Goal: Information Seeking & Learning: Learn about a topic

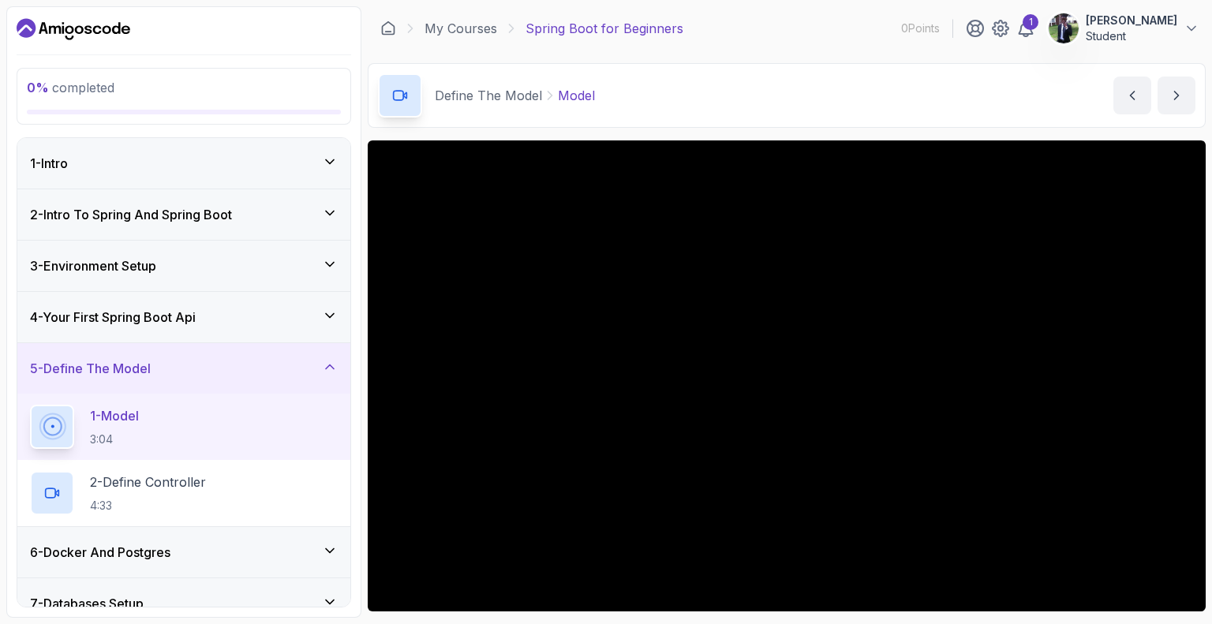
scroll to position [142, 0]
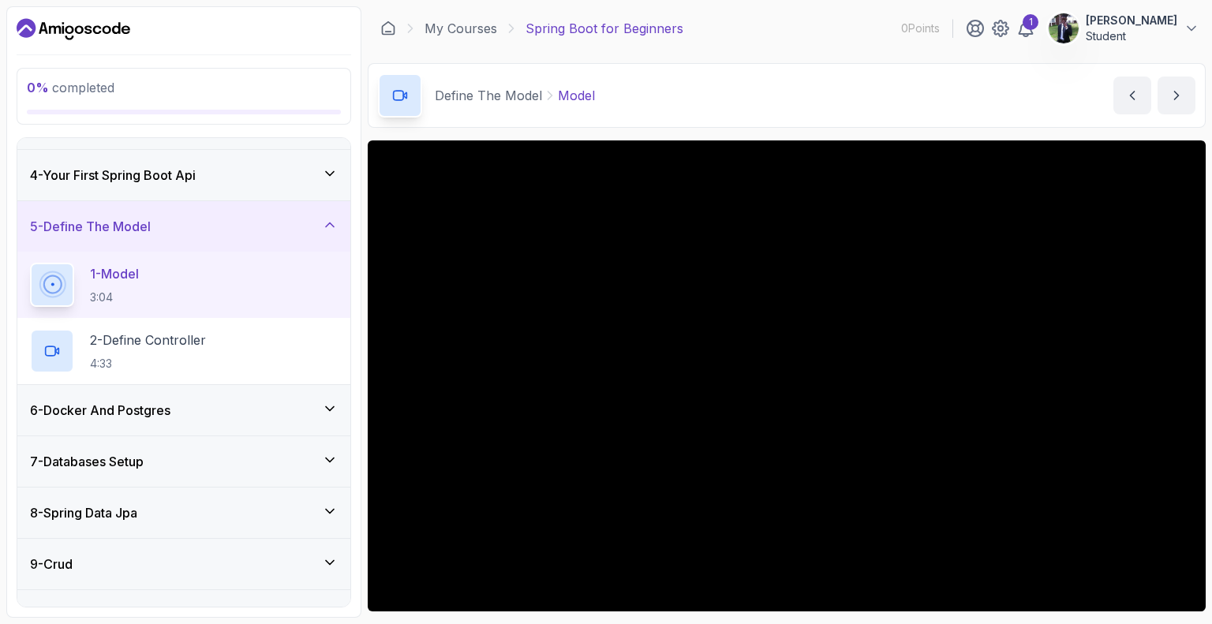
click at [742, 110] on div "Define The Model Model Model by [PERSON_NAME]" at bounding box center [787, 95] width 838 height 65
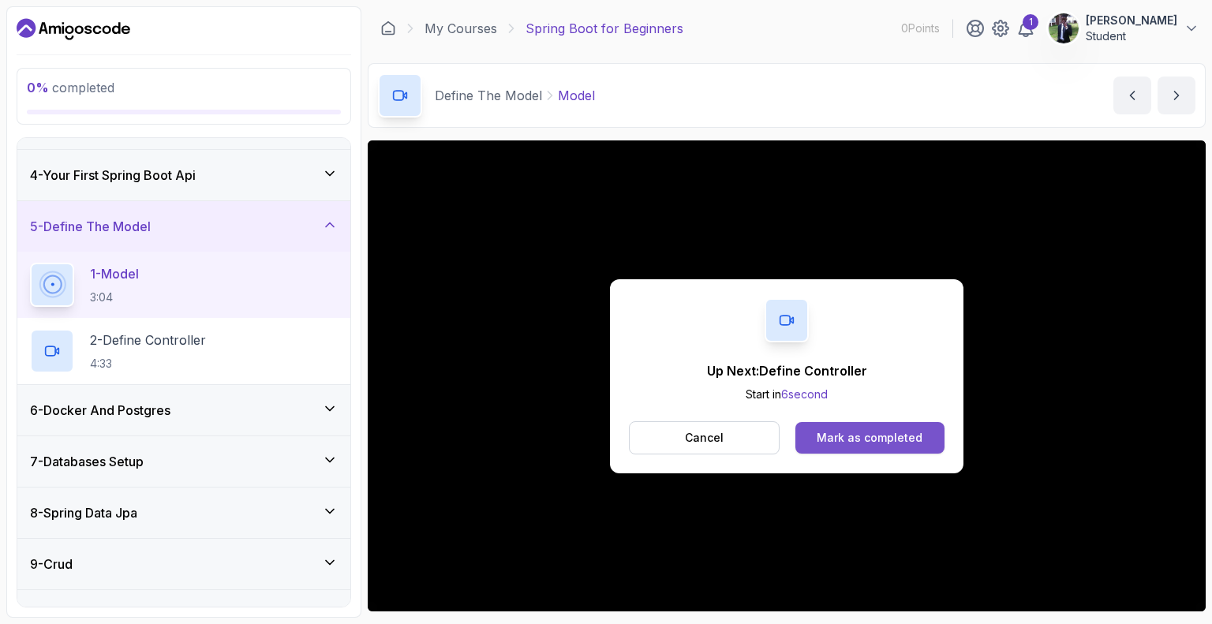
click at [877, 439] on div "Mark as completed" at bounding box center [870, 438] width 106 height 16
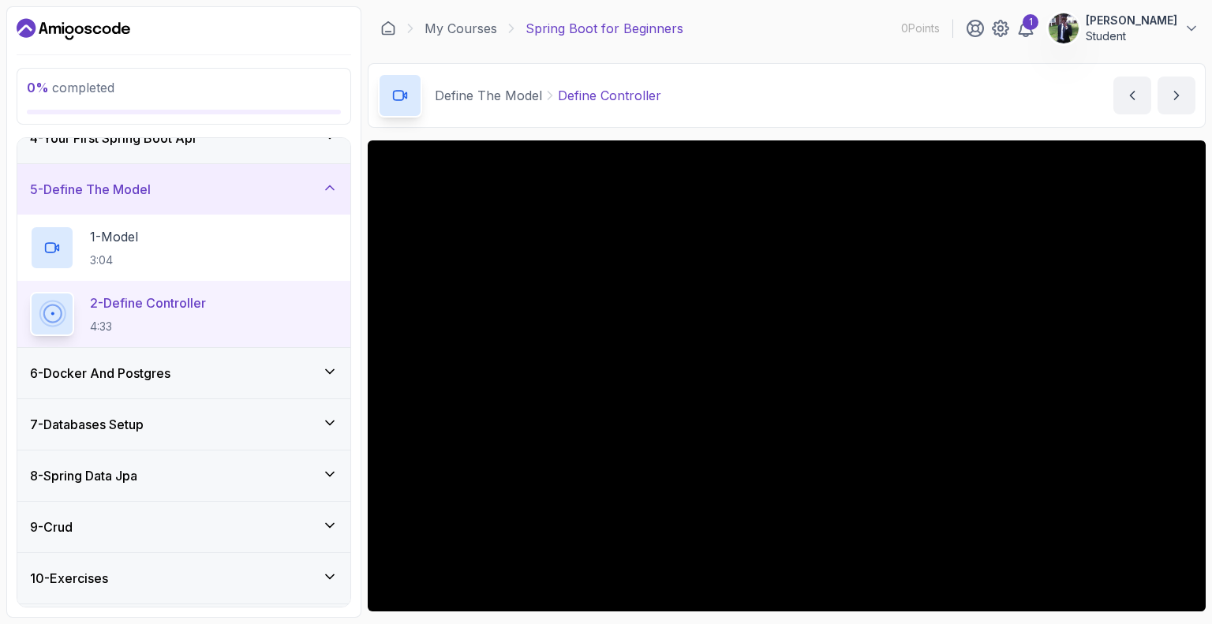
scroll to position [178, 0]
click at [353, 129] on div "0 % completed 1 - Intro 2 - Intro To Spring And Spring Boot 3 - Environment Set…" at bounding box center [183, 311] width 355 height 611
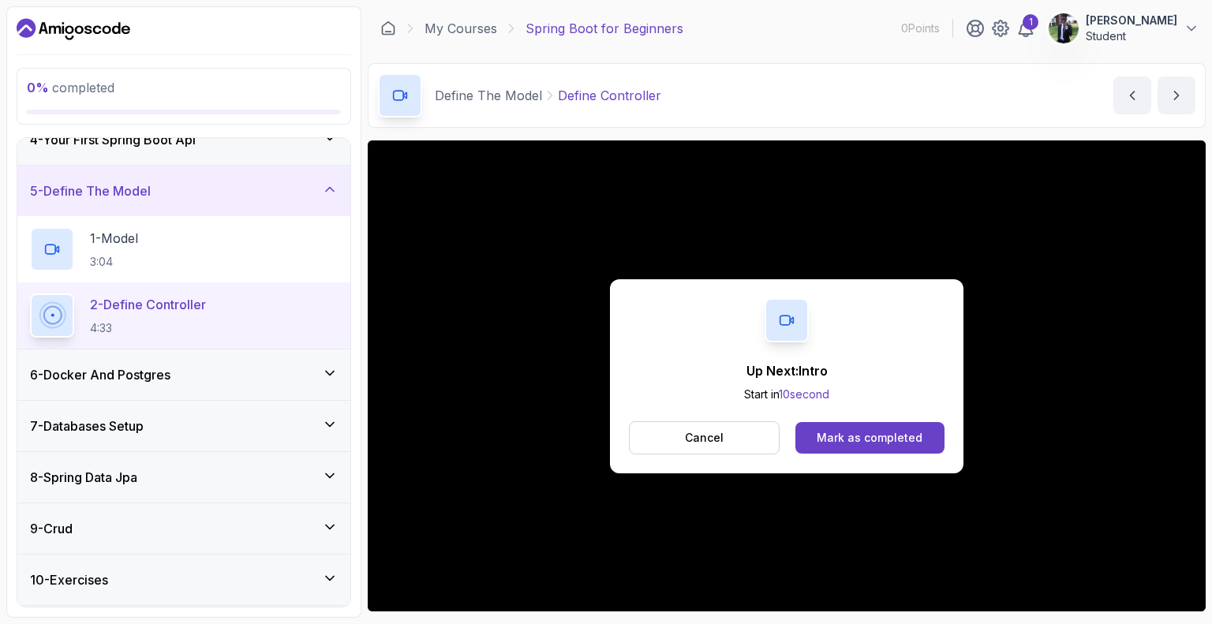
click at [319, 368] on div "6 - Docker And Postgres" at bounding box center [184, 374] width 308 height 19
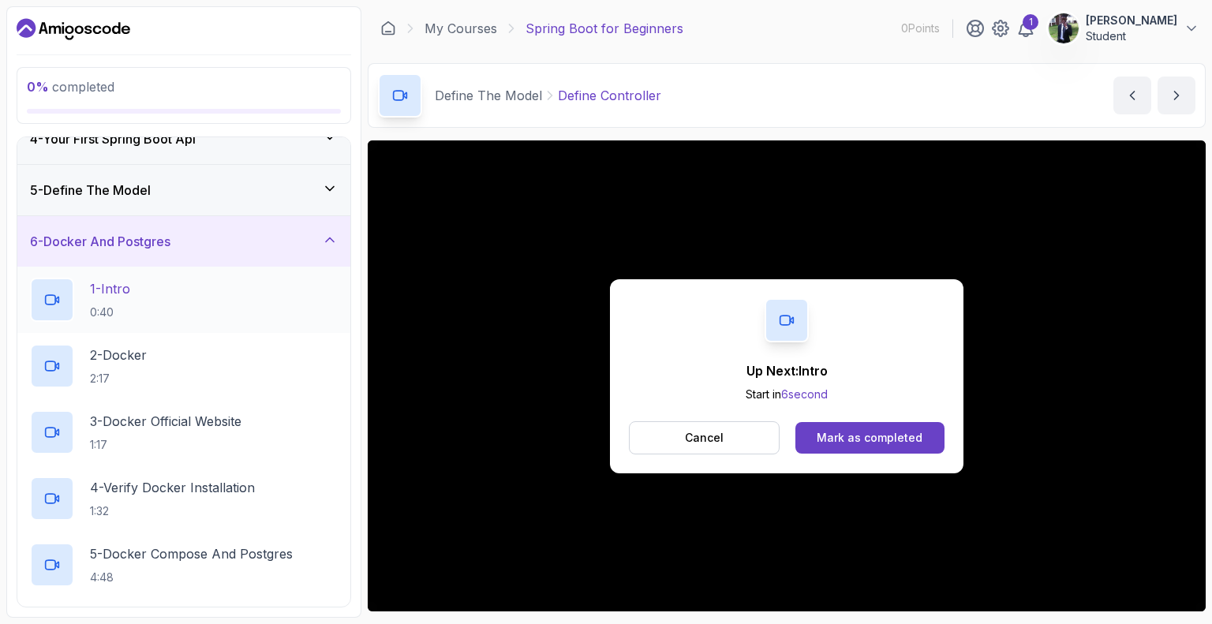
click at [208, 297] on div "1 - Intro 0:40" at bounding box center [184, 300] width 308 height 44
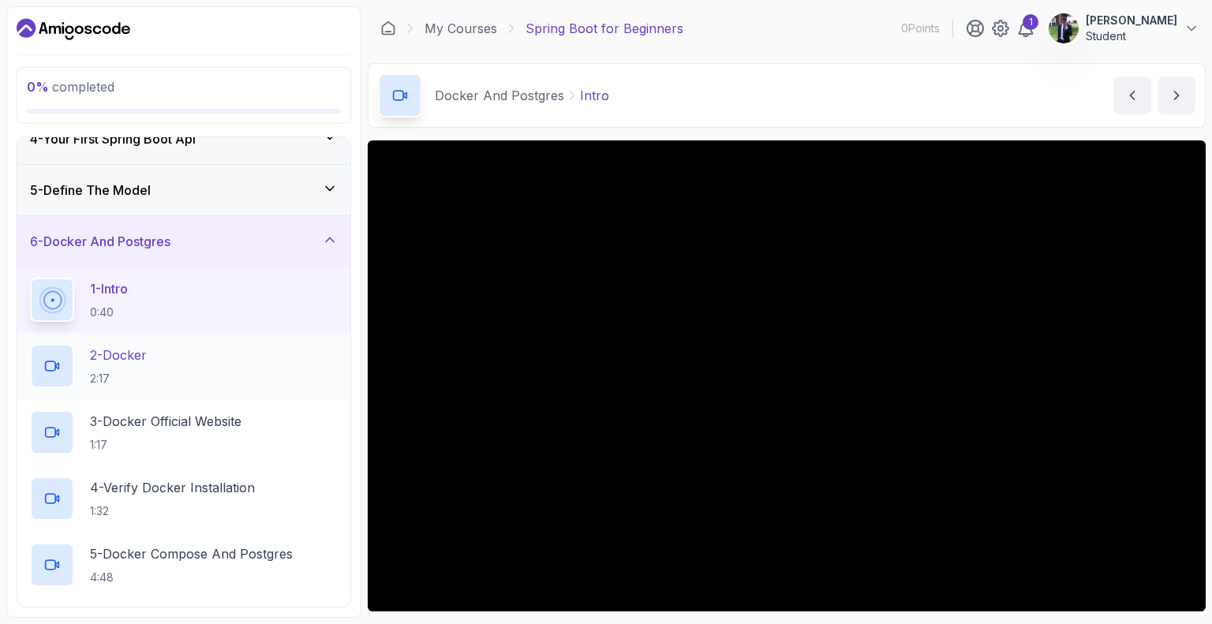
click at [131, 363] on h2 "2 - Docker 2:17" at bounding box center [118, 366] width 57 height 41
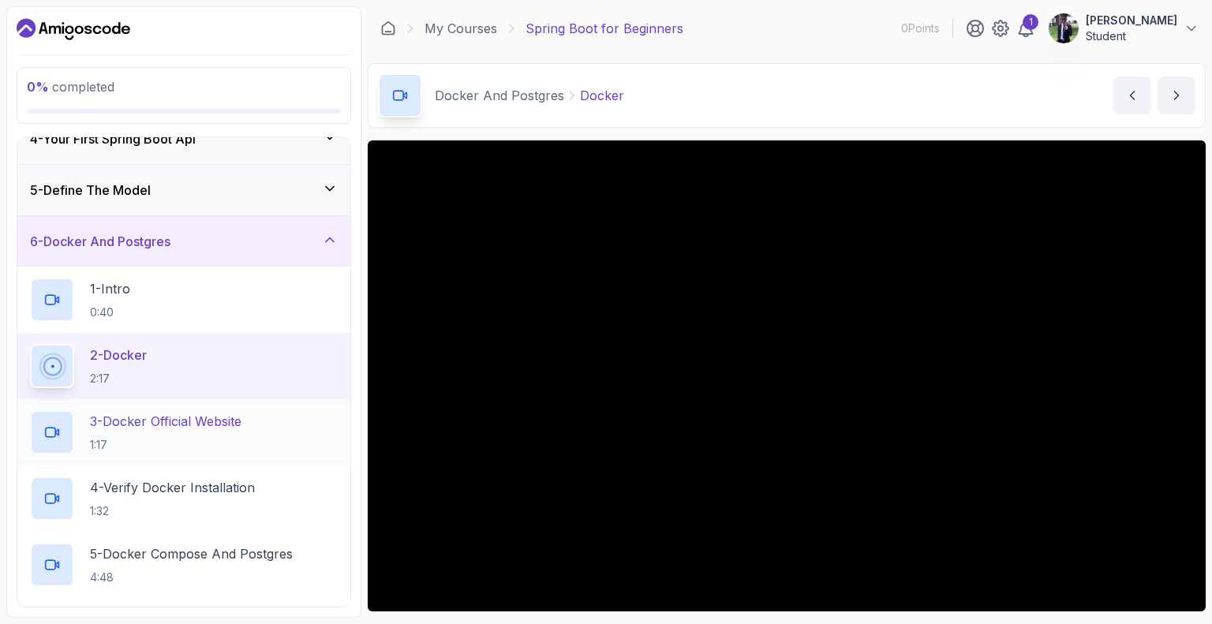
click at [148, 437] on p "1:17" at bounding box center [165, 445] width 151 height 16
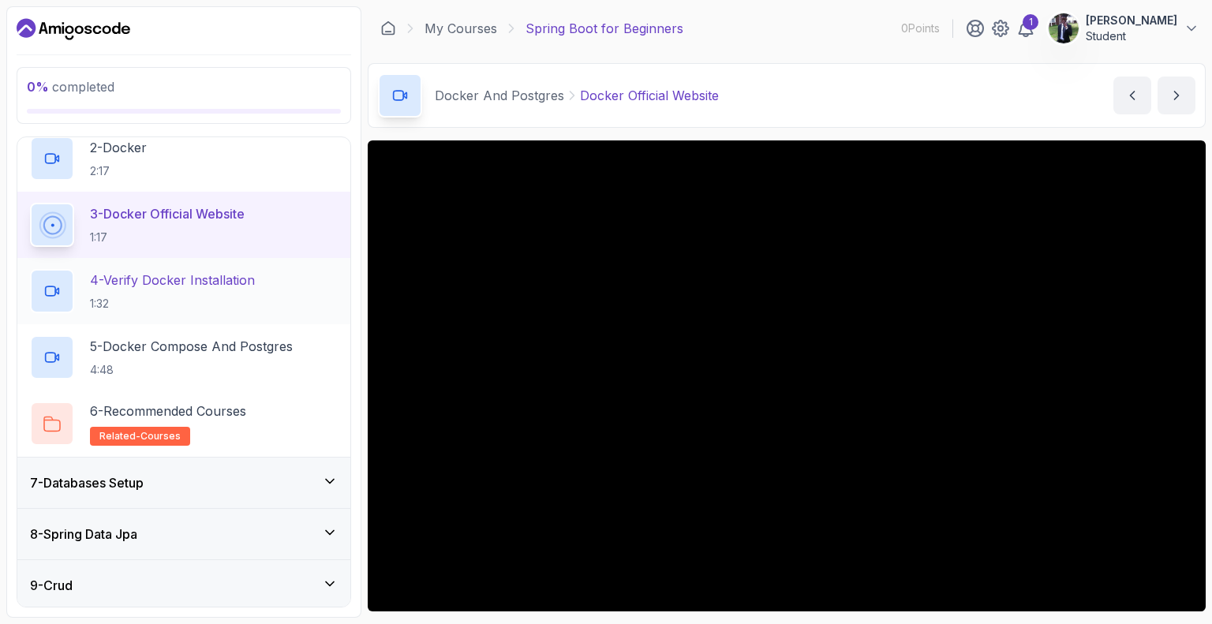
scroll to position [385, 0]
